Goal: Task Accomplishment & Management: Use online tool/utility

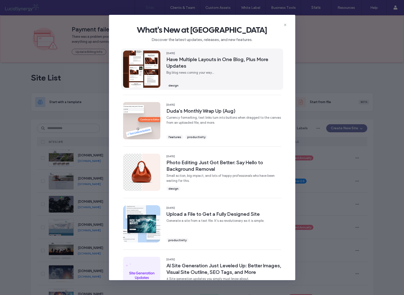
click at [237, 64] on span "Have Multiple Layouts in One Blog, Plus More Updates" at bounding box center [223, 62] width 115 height 13
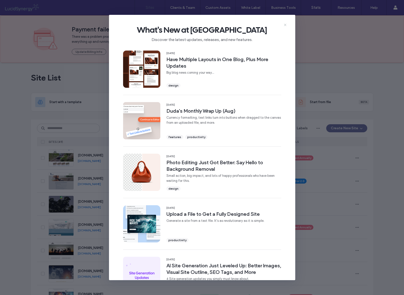
click at [286, 25] on icon at bounding box center [285, 25] width 4 height 4
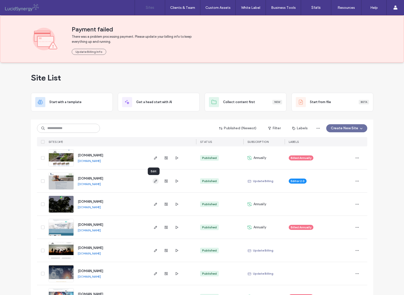
click at [154, 181] on use "button" at bounding box center [155, 181] width 3 height 3
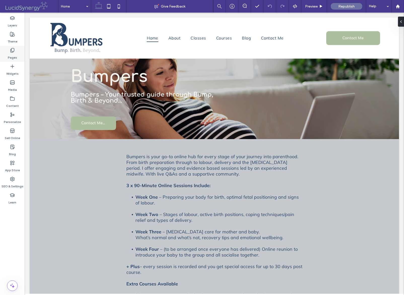
click at [12, 50] on icon at bounding box center [12, 50] width 5 height 5
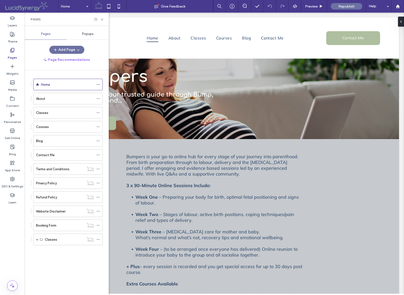
click at [45, 125] on label "Courses" at bounding box center [42, 127] width 13 height 9
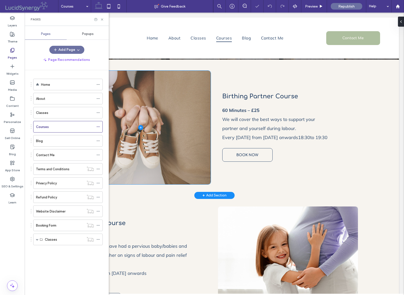
scroll to position [163, 0]
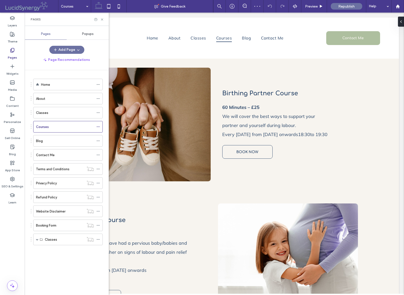
click at [43, 113] on label "Classes" at bounding box center [42, 113] width 12 height 9
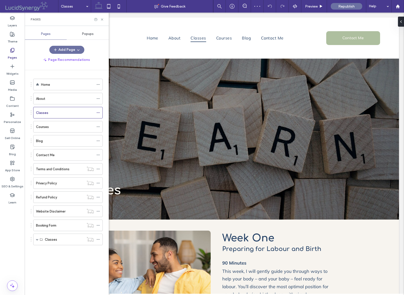
scroll to position [0, 0]
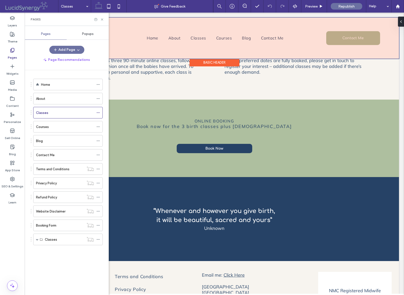
scroll to position [620, 0]
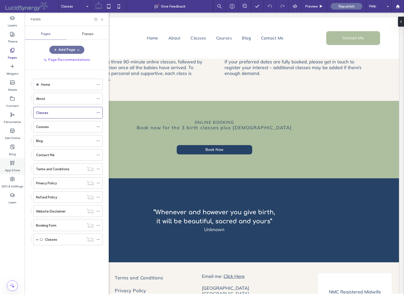
click at [12, 163] on icon at bounding box center [12, 163] width 5 height 5
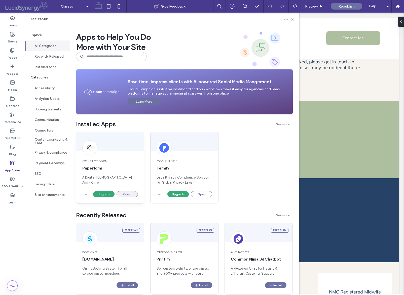
click at [128, 194] on button "Open" at bounding box center [127, 194] width 21 height 6
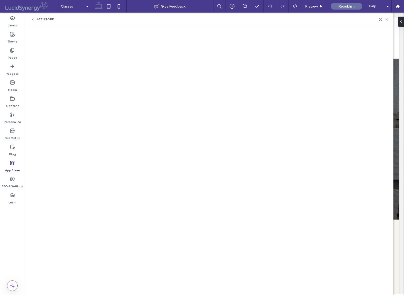
scroll to position [0, 0]
click at [400, 6] on icon at bounding box center [398, 6] width 4 height 4
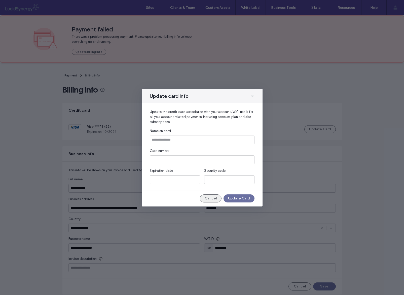
click at [212, 198] on button "Cancel" at bounding box center [211, 199] width 22 height 8
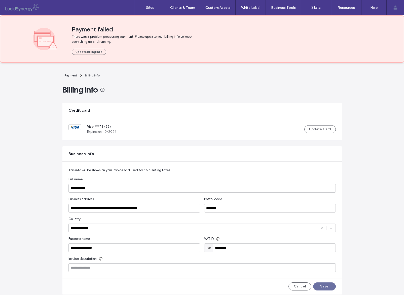
click at [325, 288] on button "Save" at bounding box center [324, 287] width 23 height 8
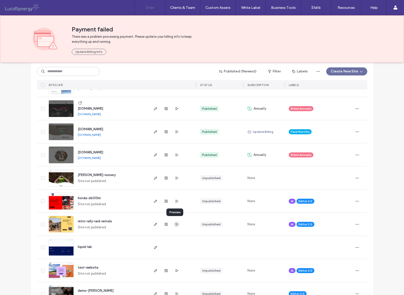
scroll to position [499, 0]
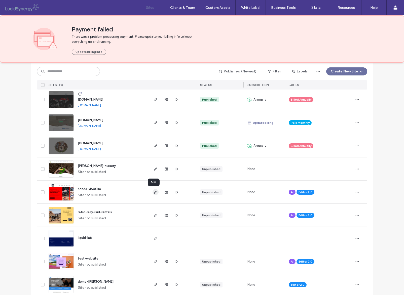
click at [154, 192] on icon "button" at bounding box center [156, 192] width 4 height 4
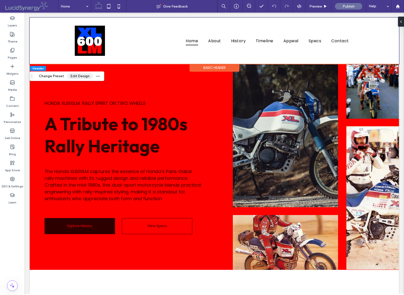
click at [80, 76] on button "Edit Design" at bounding box center [80, 76] width 26 height 6
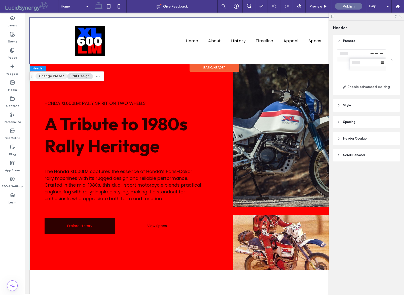
click at [52, 76] on button "Change Preset" at bounding box center [52, 76] width 32 height 6
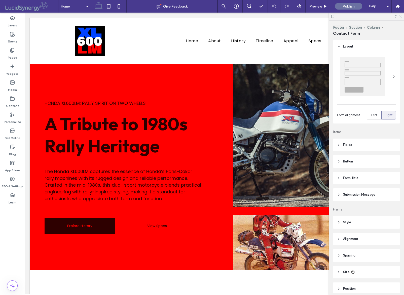
type input "*"
type input "***"
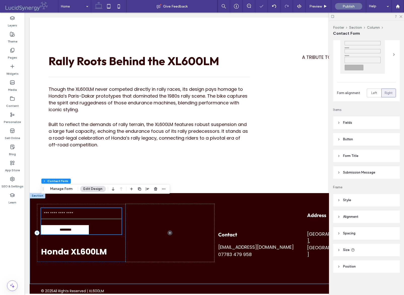
scroll to position [940, 0]
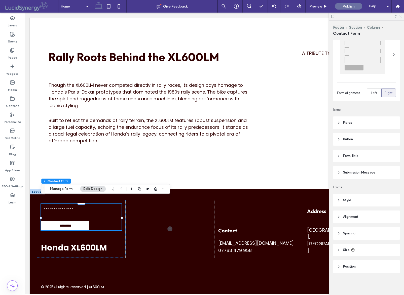
click at [400, 18] on icon at bounding box center [400, 16] width 3 height 3
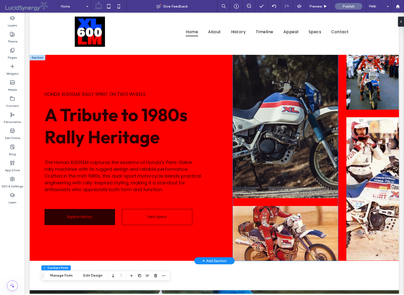
scroll to position [0, 0]
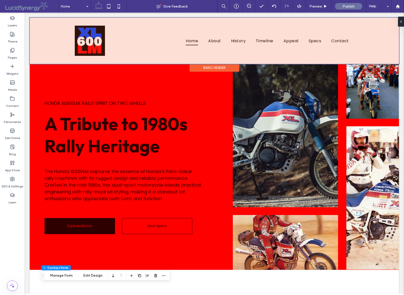
click at [91, 42] on div at bounding box center [215, 41] width 370 height 46
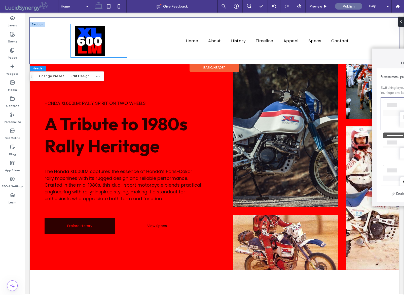
click at [106, 57] on div at bounding box center [99, 40] width 56 height 33
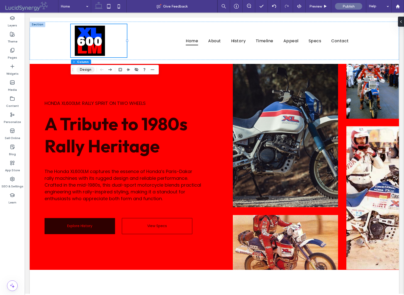
click at [88, 70] on button "Design" at bounding box center [86, 70] width 18 height 6
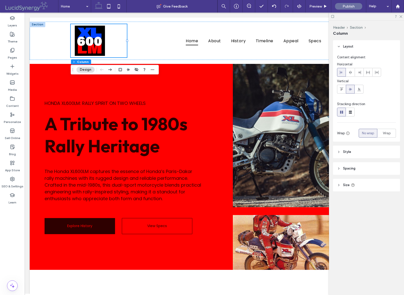
click at [340, 185] on icon at bounding box center [339, 186] width 4 height 4
click at [339, 167] on icon at bounding box center [339, 169] width 4 height 4
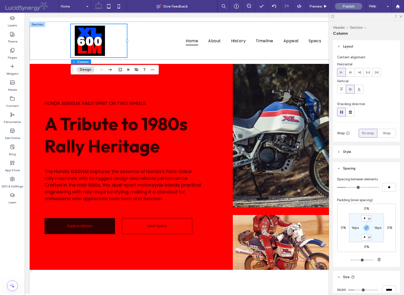
click at [340, 152] on icon at bounding box center [339, 152] width 4 height 4
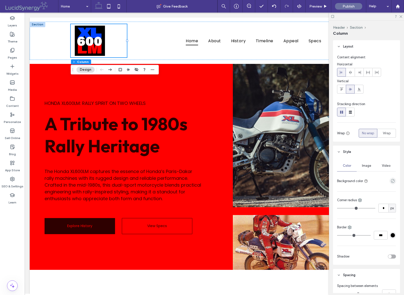
click at [368, 165] on span "Image" at bounding box center [366, 166] width 9 height 4
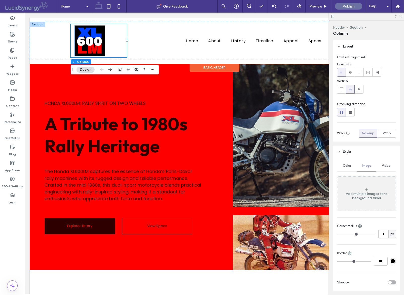
click at [83, 49] on img at bounding box center [90, 41] width 30 height 30
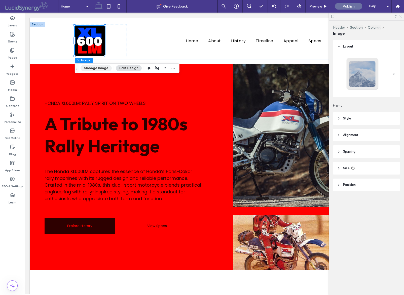
click at [93, 69] on button "Manage Image" at bounding box center [96, 68] width 31 height 6
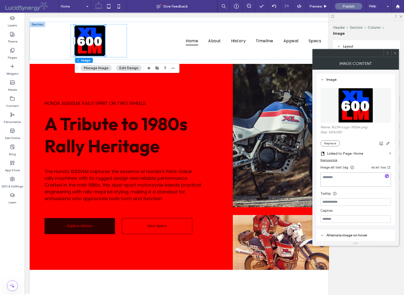
click at [338, 178] on textarea at bounding box center [356, 180] width 71 height 14
type textarea "**********"
click at [332, 143] on button "Replace" at bounding box center [330, 144] width 19 height 6
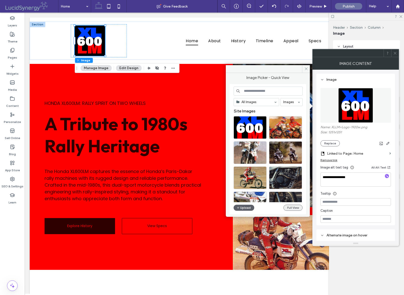
click at [294, 207] on button "Full View" at bounding box center [293, 208] width 19 height 6
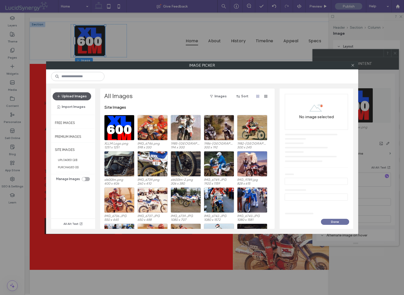
click at [76, 98] on button "Upload Images" at bounding box center [72, 96] width 39 height 8
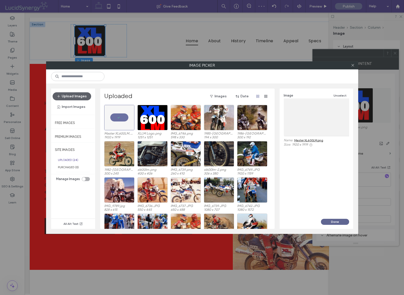
click at [335, 221] on button "Done" at bounding box center [335, 222] width 28 height 6
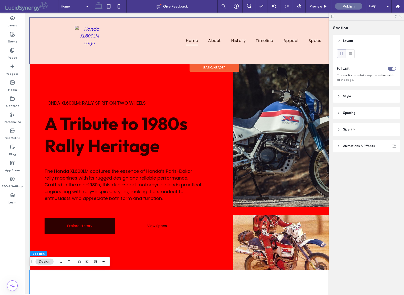
click at [91, 49] on div at bounding box center [215, 41] width 370 height 46
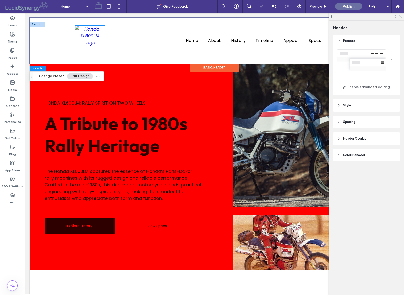
click at [90, 51] on img at bounding box center [90, 41] width 30 height 30
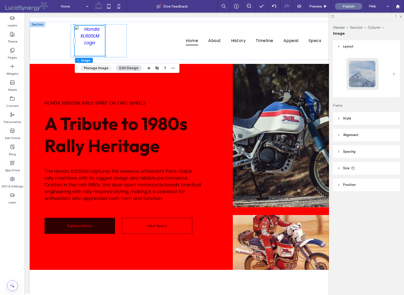
click at [95, 68] on button "Manage Image" at bounding box center [96, 68] width 31 height 6
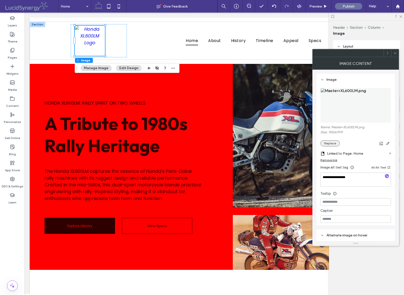
click at [330, 145] on button "Replace" at bounding box center [330, 144] width 19 height 6
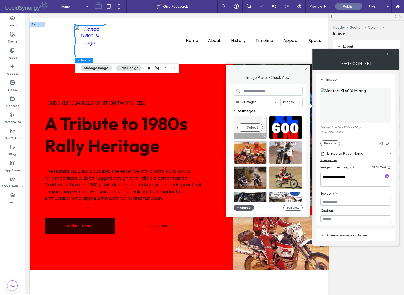
click at [265, 118] on icon at bounding box center [264, 119] width 2 height 2
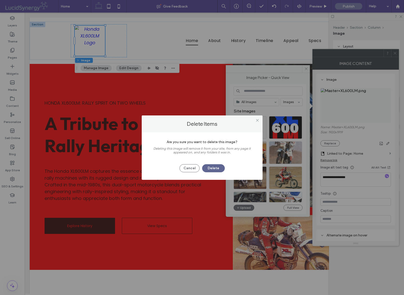
click at [210, 169] on button "Delete" at bounding box center [213, 168] width 23 height 8
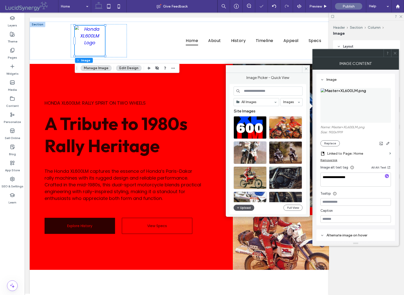
click at [244, 208] on button "Upload" at bounding box center [244, 208] width 21 height 6
click at [332, 143] on button "Replace" at bounding box center [330, 144] width 19 height 6
click at [245, 207] on button "Upload" at bounding box center [244, 208] width 21 height 6
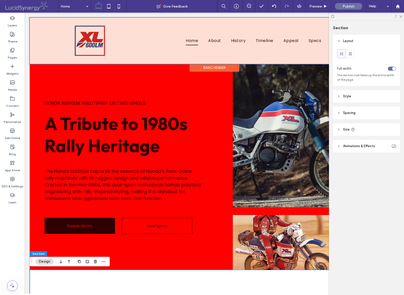
click at [86, 44] on div at bounding box center [215, 41] width 370 height 46
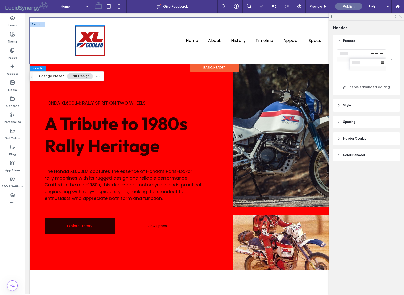
click at [91, 54] on img at bounding box center [90, 41] width 30 height 30
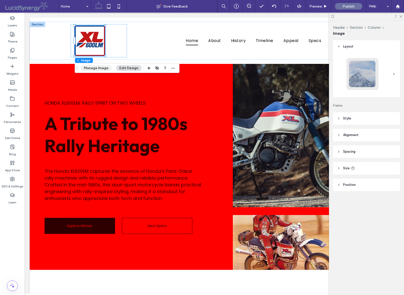
click at [93, 69] on button "Manage Image" at bounding box center [96, 68] width 31 height 6
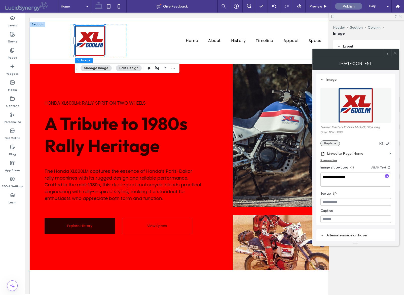
click at [331, 143] on button "Replace" at bounding box center [330, 144] width 19 height 6
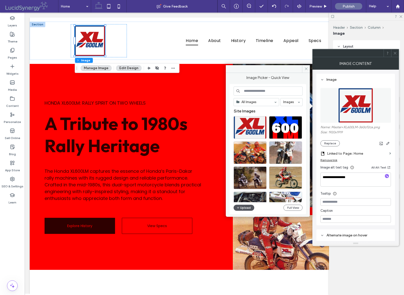
click at [246, 207] on button "Upload" at bounding box center [244, 208] width 21 height 6
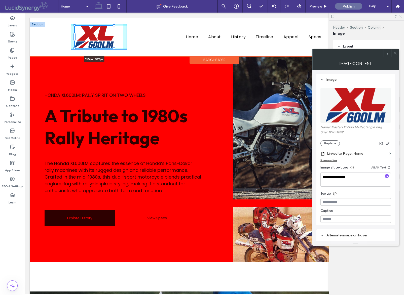
drag, startPoint x: 106, startPoint y: 43, endPoint x: 116, endPoint y: 49, distance: 11.1
click at [116, 48] on div "155px , 109px Home About History Timeline Appeal Specs Contact Section" at bounding box center [215, 37] width 370 height 30
type input "***"
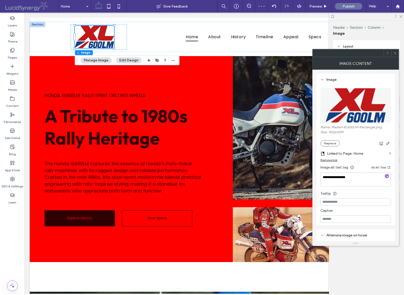
click at [395, 53] on icon at bounding box center [395, 53] width 4 height 4
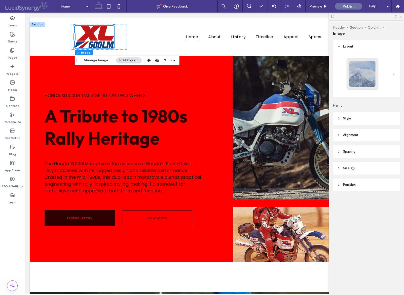
click at [15, 257] on div "Layers Theme Pages Widgets Media Content Personalize Sell Online Blog App Store…" at bounding box center [12, 154] width 25 height 283
click at [50, 46] on div "156px , 111px Home About History Timeline Appeal Specs Contact" at bounding box center [215, 37] width 370 height 30
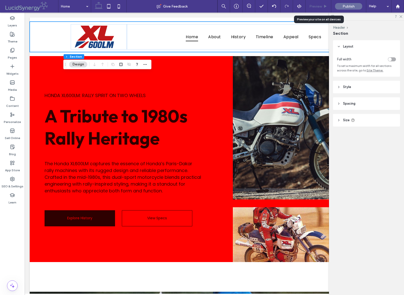
click at [321, 6] on span "Preview" at bounding box center [316, 6] width 13 height 4
